Goal: Find specific page/section: Find specific page/section

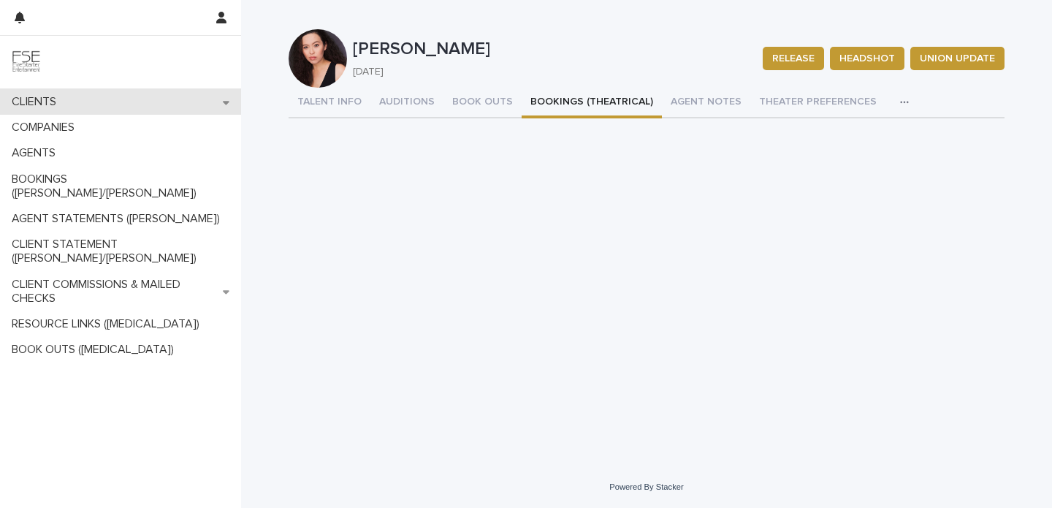
click at [93, 107] on div "CLIENTS" at bounding box center [120, 102] width 241 height 26
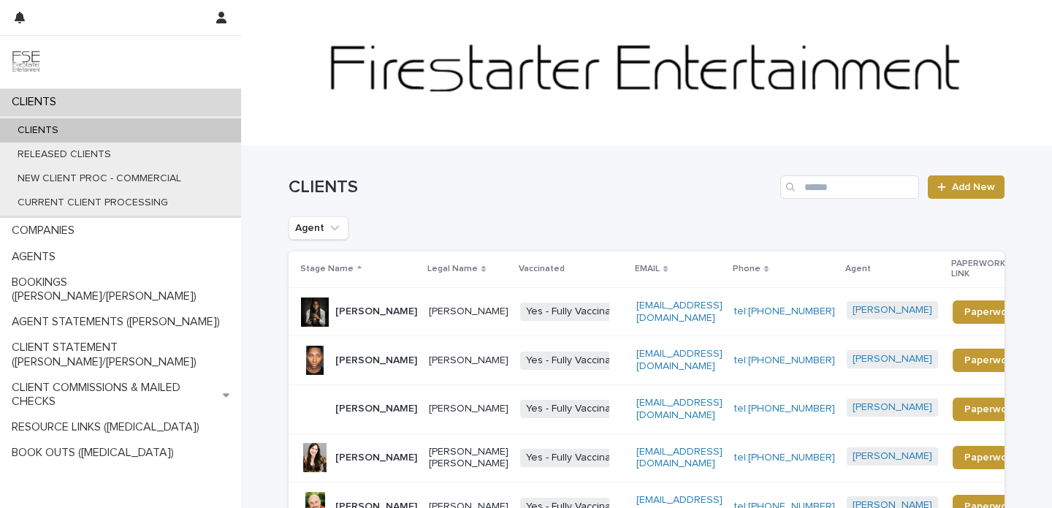
click at [354, 318] on p "[PERSON_NAME]" at bounding box center [376, 311] width 82 height 12
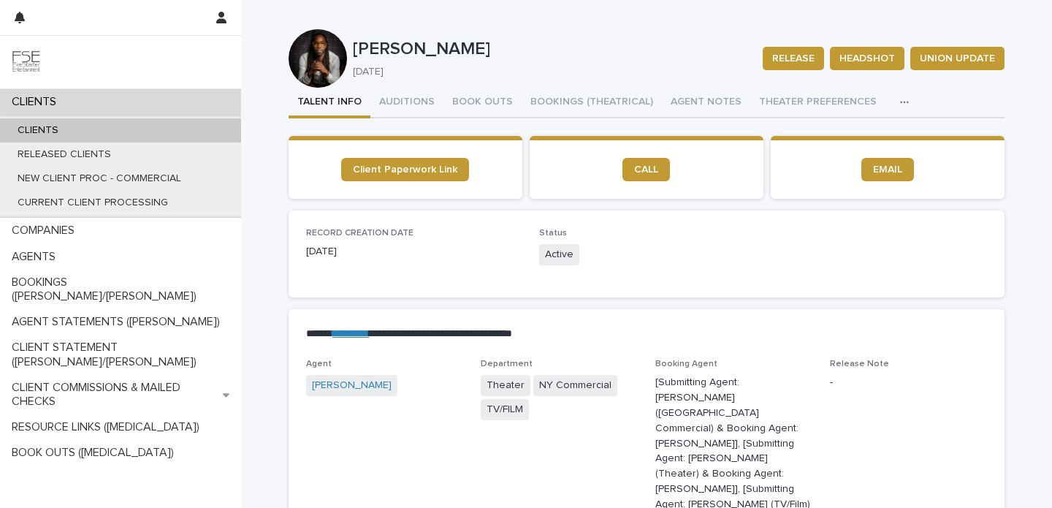
click at [64, 95] on p "CLIENTS" at bounding box center [37, 102] width 62 height 14
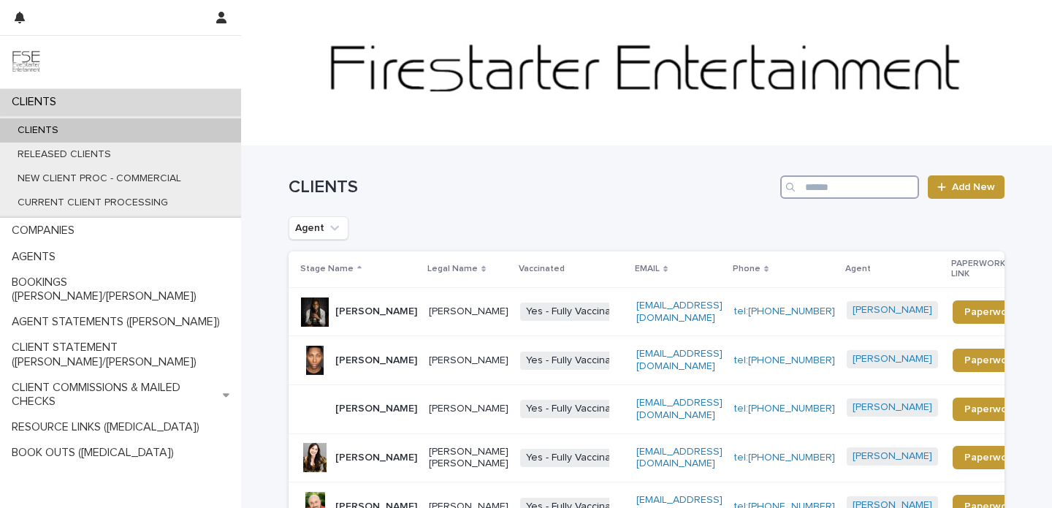
click at [881, 188] on input "Search" at bounding box center [849, 186] width 139 height 23
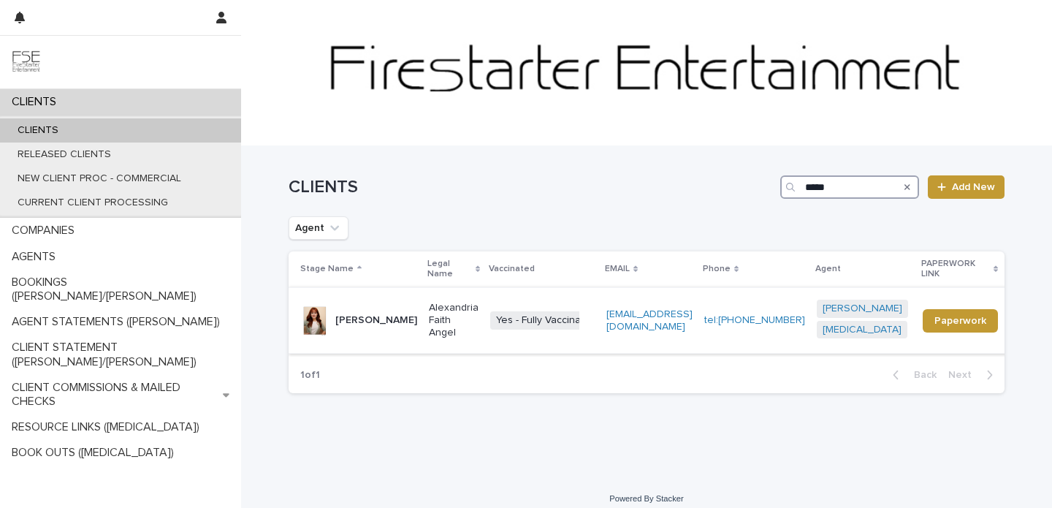
type input "*****"
click at [366, 322] on p "[PERSON_NAME]" at bounding box center [376, 320] width 82 height 12
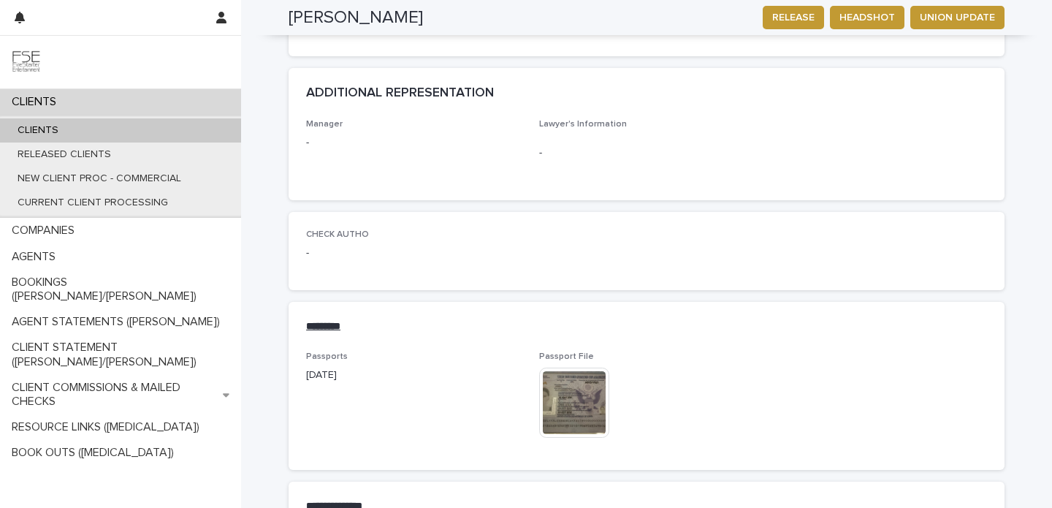
scroll to position [2604, 0]
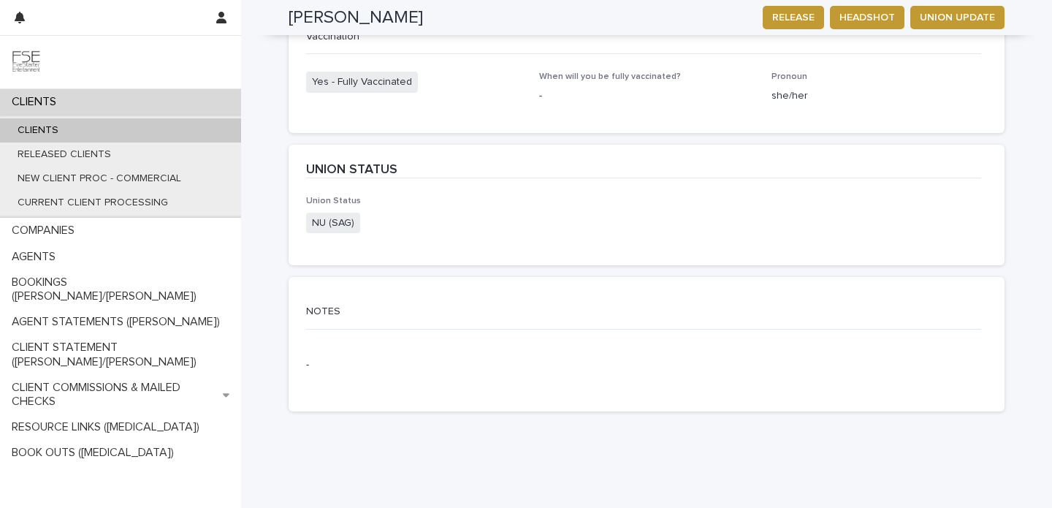
click at [335, 357] on p "-" at bounding box center [414, 364] width 216 height 15
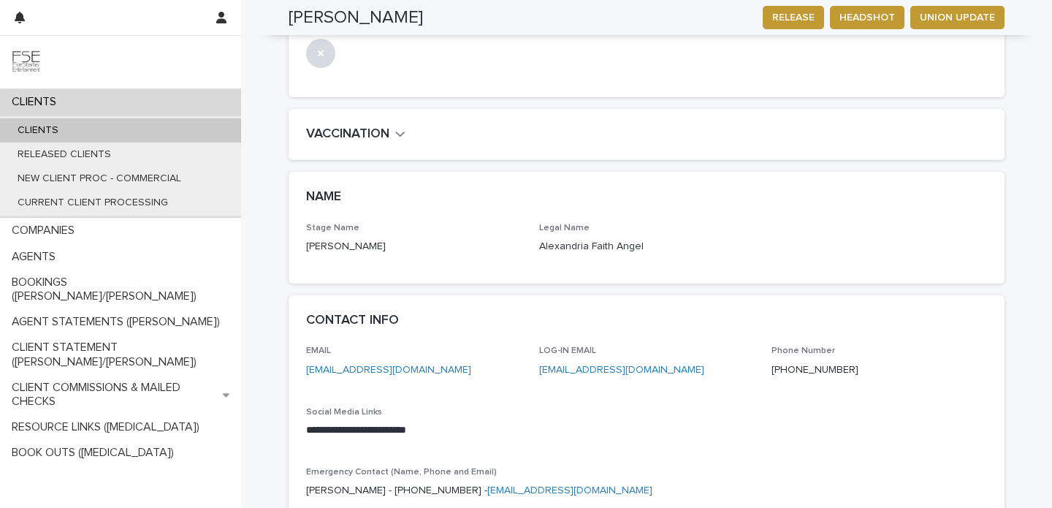
scroll to position [0, 0]
